Goal: Task Accomplishment & Management: Use online tool/utility

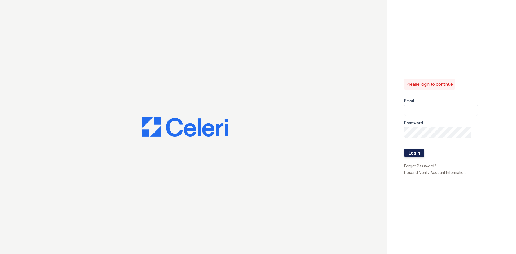
type input "[EMAIL_ADDRESS][DOMAIN_NAME]"
click at [411, 153] on button "Login" at bounding box center [414, 153] width 20 height 9
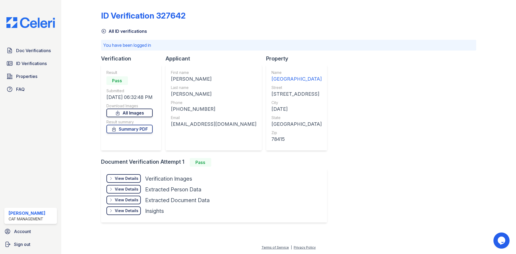
click at [133, 112] on link "All Images" at bounding box center [129, 113] width 46 height 9
